Goal: Navigation & Orientation: Find specific page/section

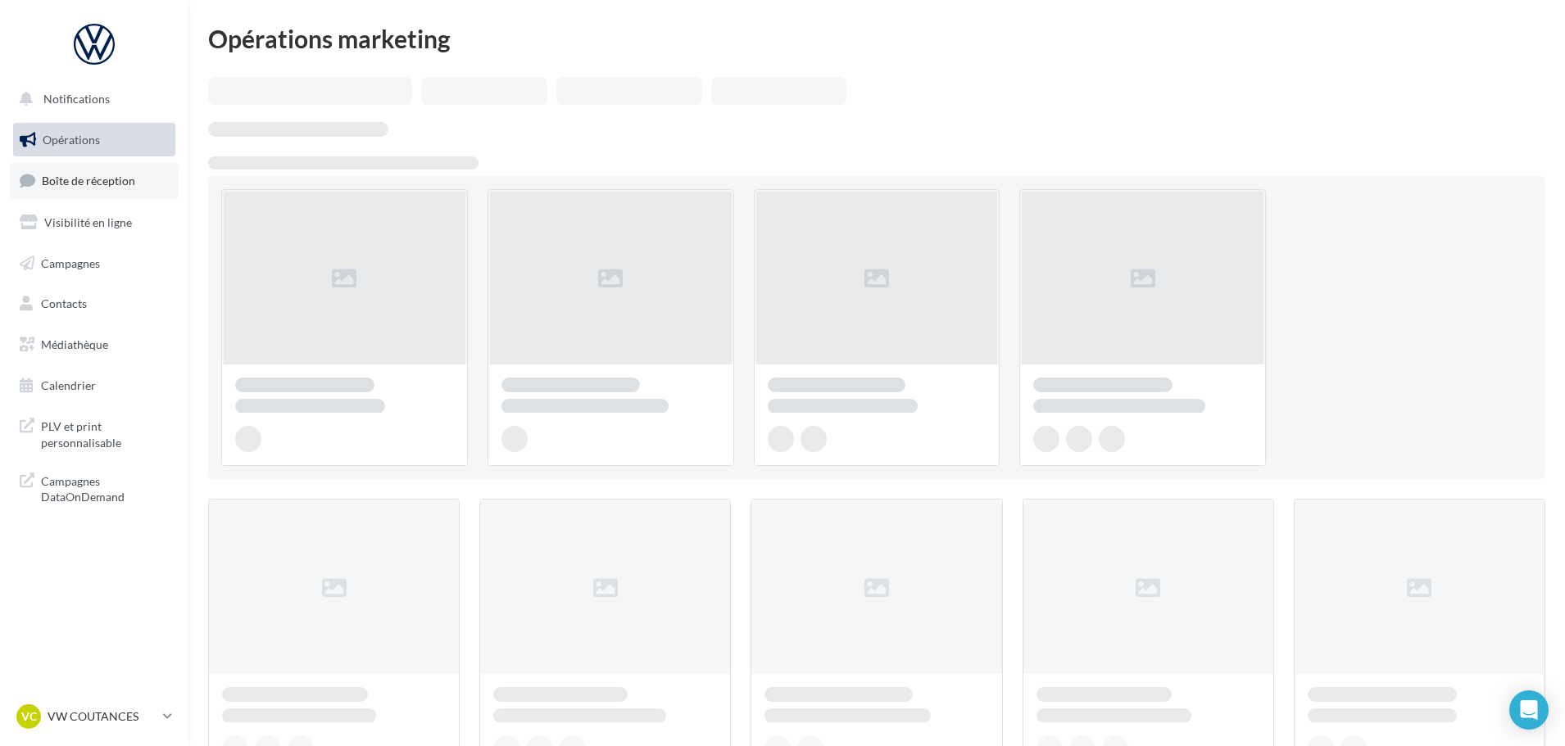
click at [126, 169] on link "Boîte de réception" at bounding box center [94, 180] width 169 height 35
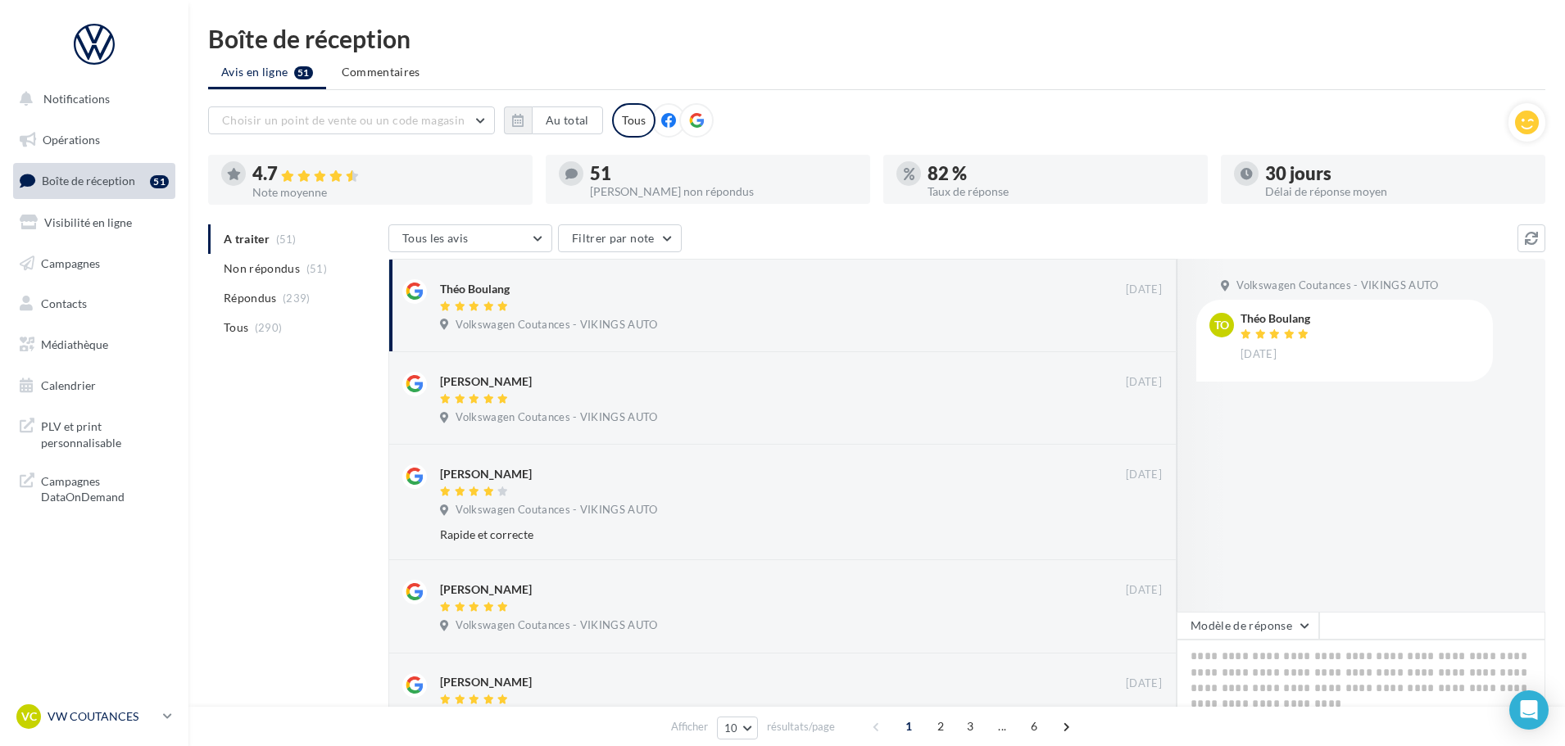
click at [76, 720] on p "VW COUTANCES" at bounding box center [102, 717] width 109 height 16
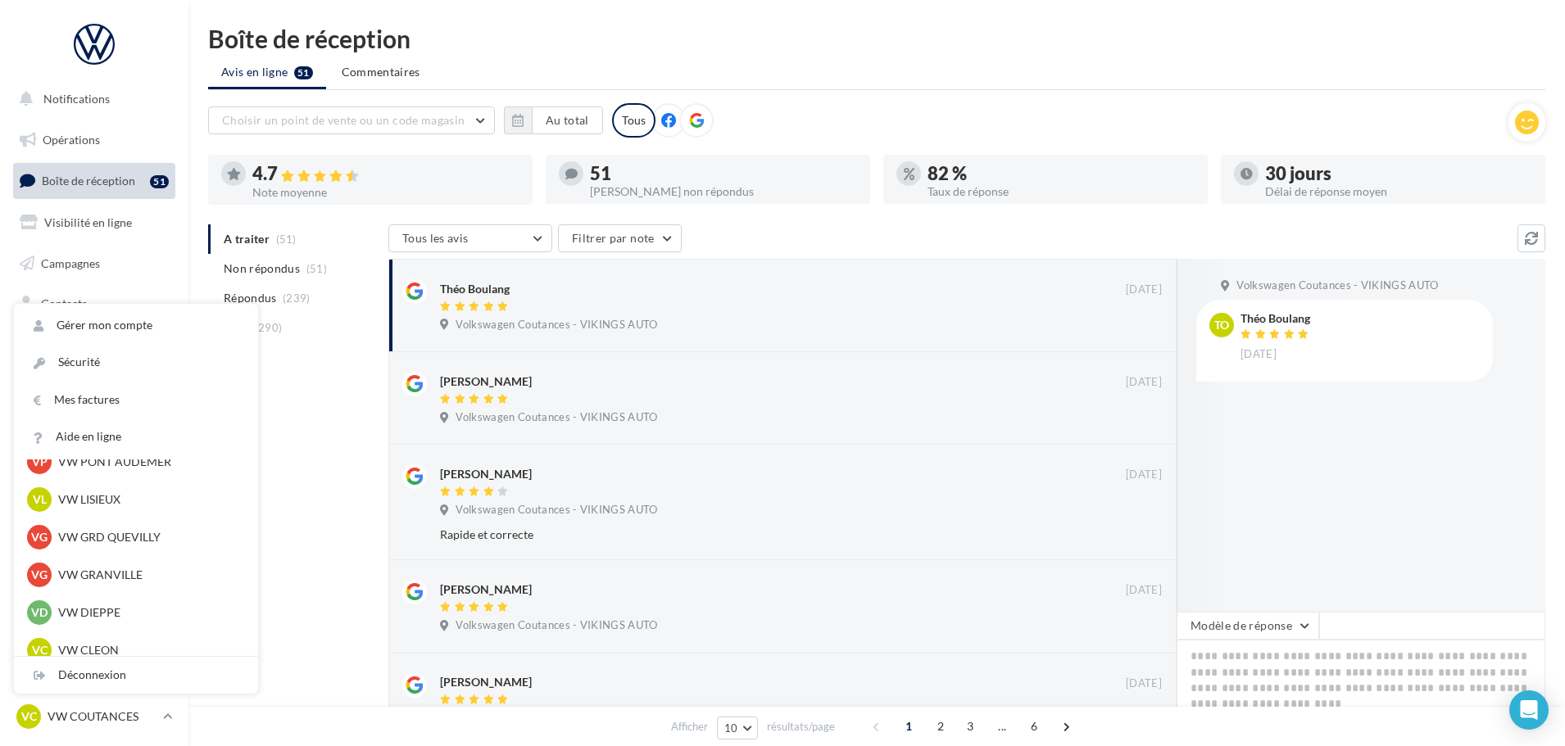
scroll to position [410, 0]
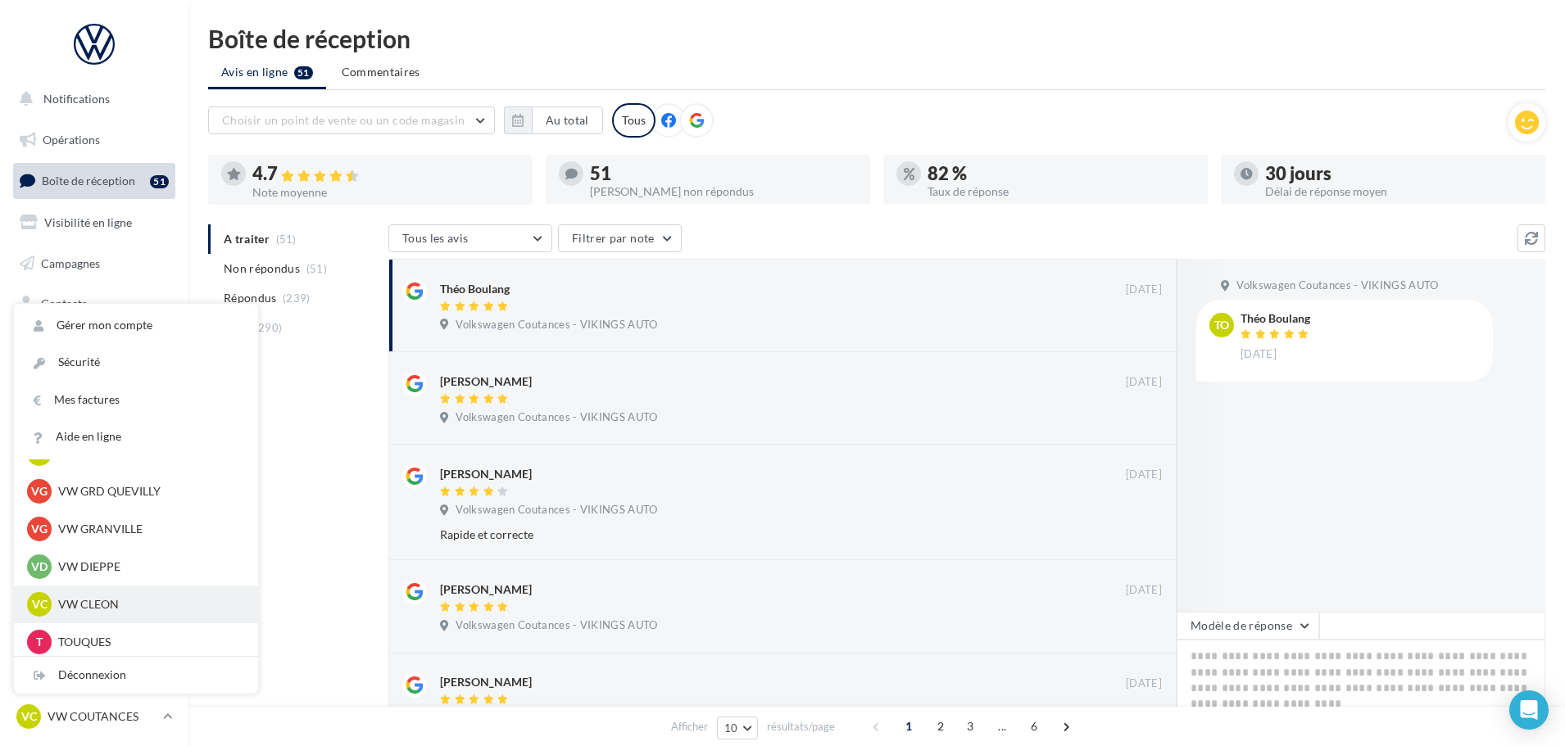
click at [70, 595] on div "VC VW CLEON vw-cle-vau" at bounding box center [136, 604] width 218 height 25
